Goal: Check status: Check status

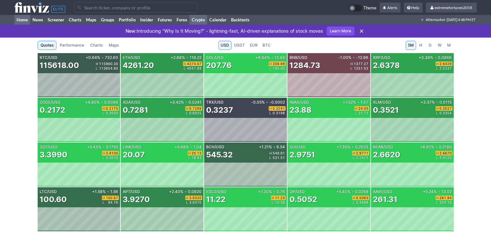
click at [23, 20] on link "Home" at bounding box center [22, 20] width 16 height 10
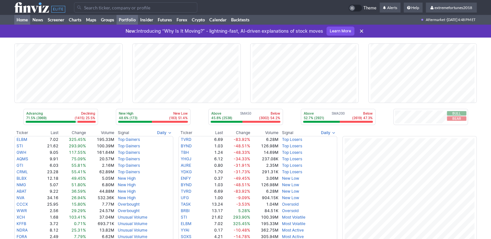
click at [132, 18] on link "Portfolio" at bounding box center [126, 20] width 21 height 10
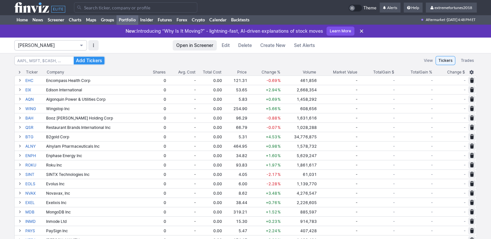
click at [49, 47] on span "[PERSON_NAME]" at bounding box center [47, 45] width 59 height 6
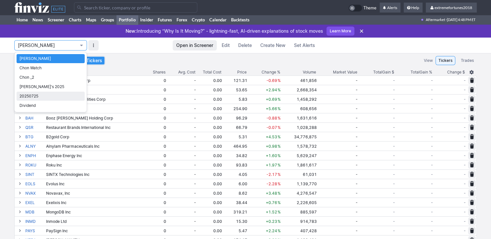
click at [35, 94] on span "20250725" at bounding box center [50, 96] width 62 height 6
